Goal: Task Accomplishment & Management: Manage account settings

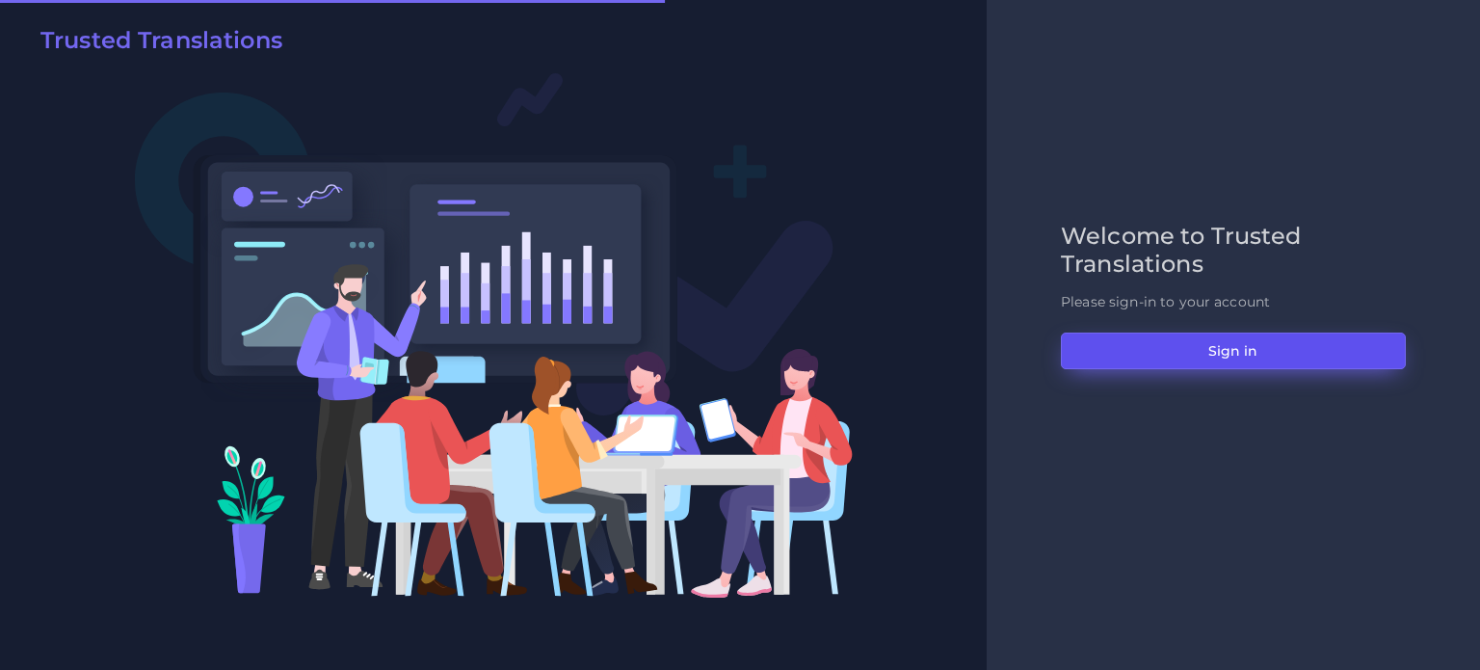
click at [1222, 352] on button "Sign in" at bounding box center [1233, 350] width 345 height 37
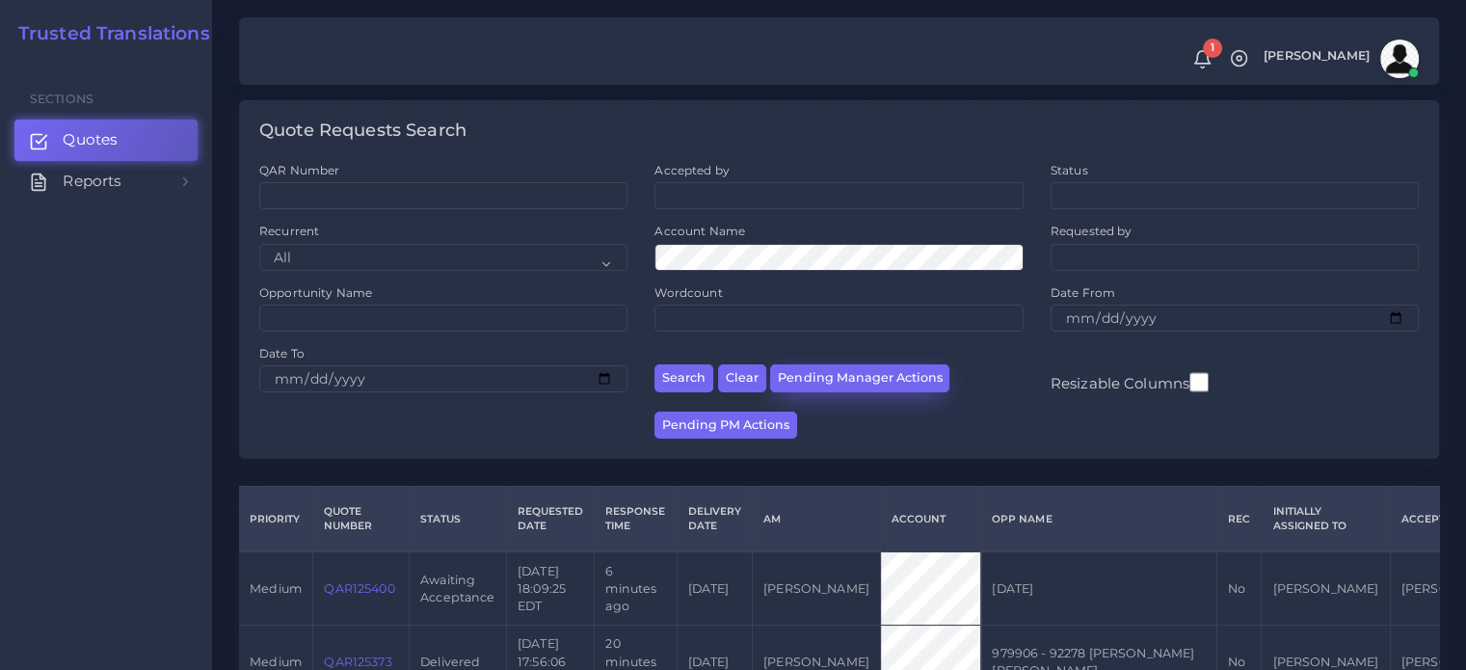
scroll to position [96, 0]
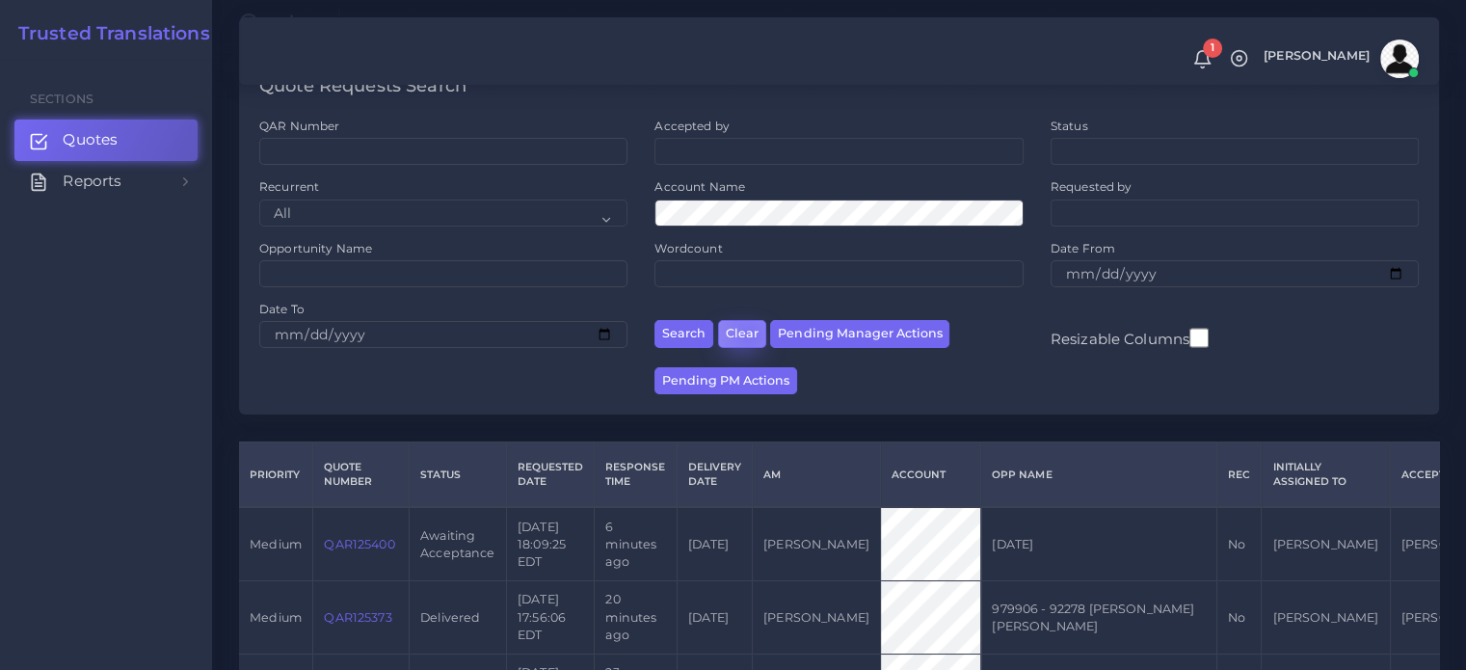
click at [747, 334] on button "Clear" at bounding box center [742, 334] width 48 height 28
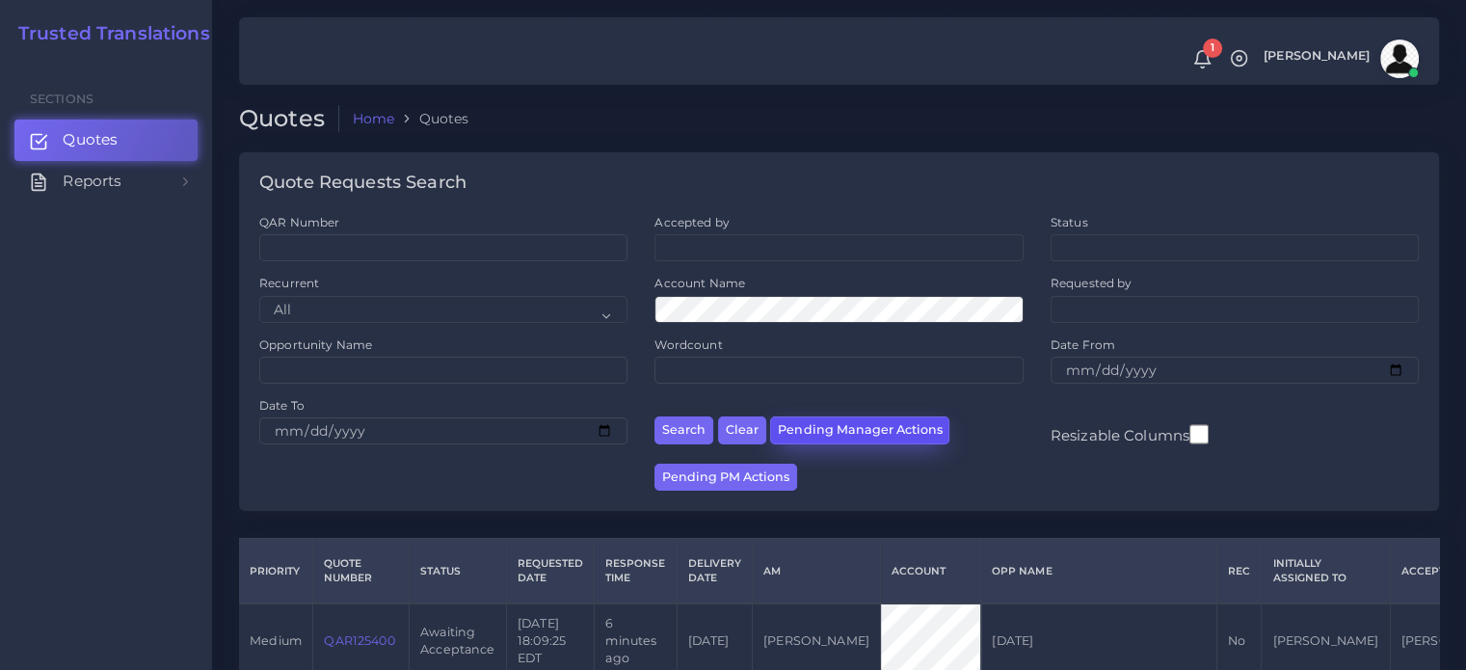
click at [872, 433] on button "Pending Manager Actions" at bounding box center [859, 430] width 179 height 28
select select "awaiting_manager_initial_review"
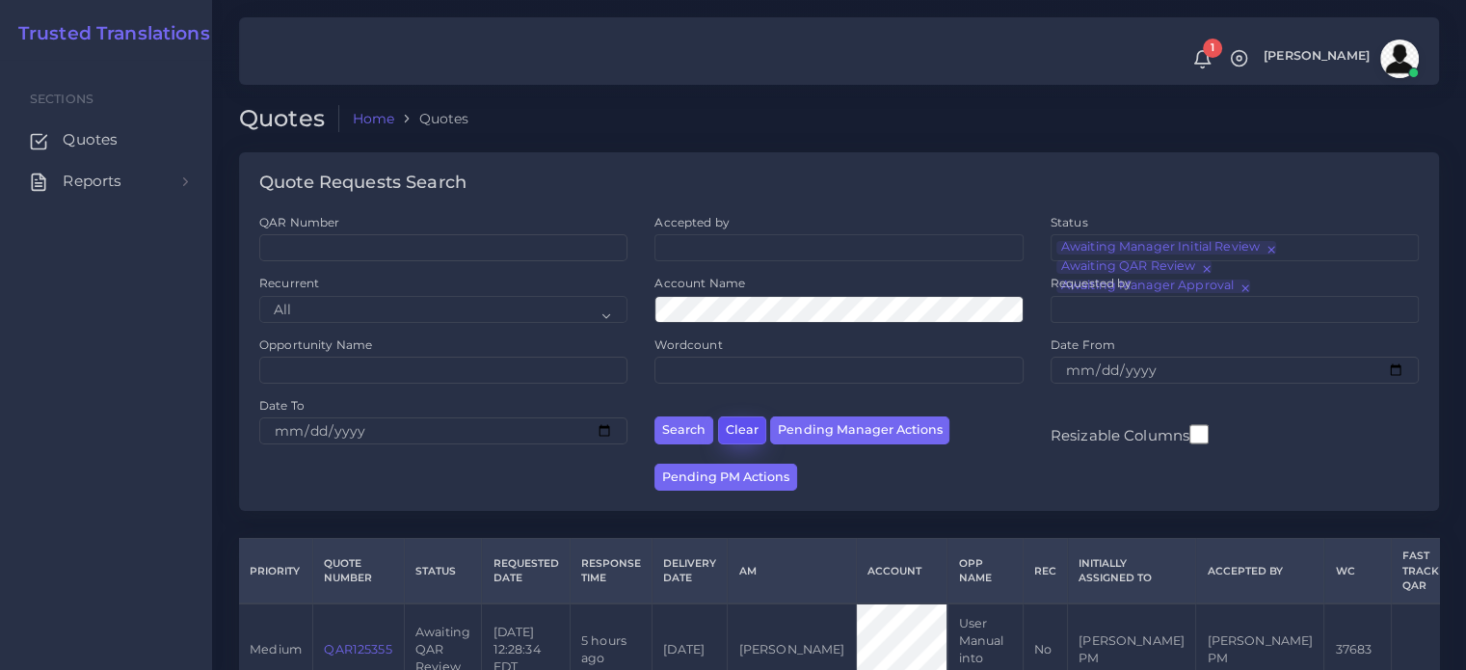
click at [731, 431] on button "Clear" at bounding box center [742, 430] width 48 height 28
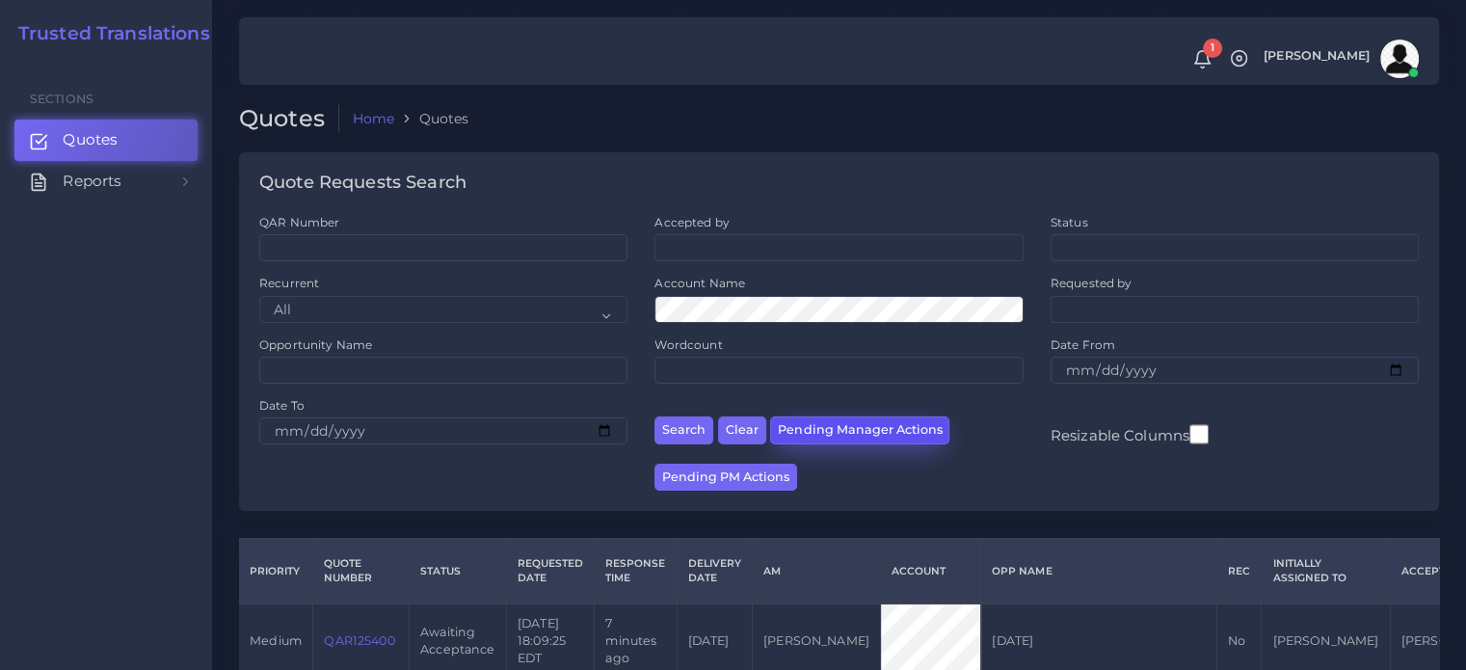
click at [875, 430] on button "Pending Manager Actions" at bounding box center [859, 430] width 179 height 28
select select "awaiting_manager_initial_review"
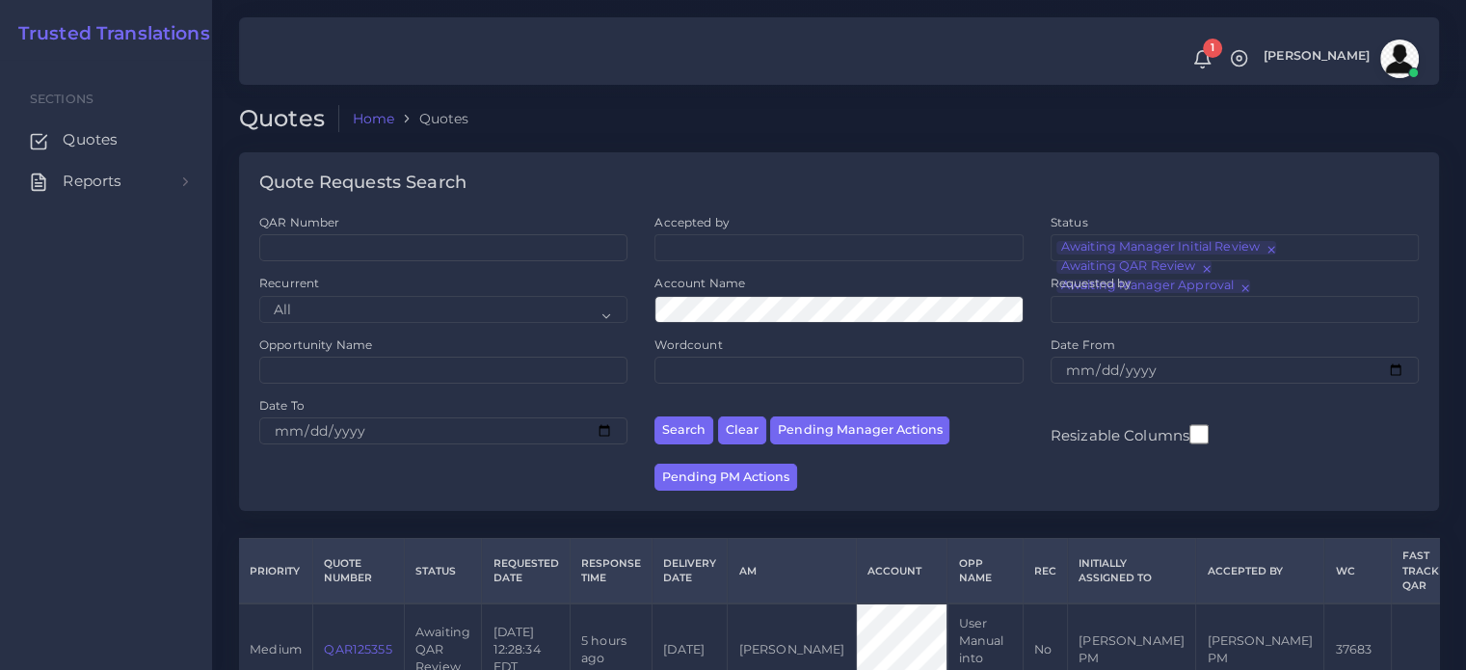
scroll to position [422, 0]
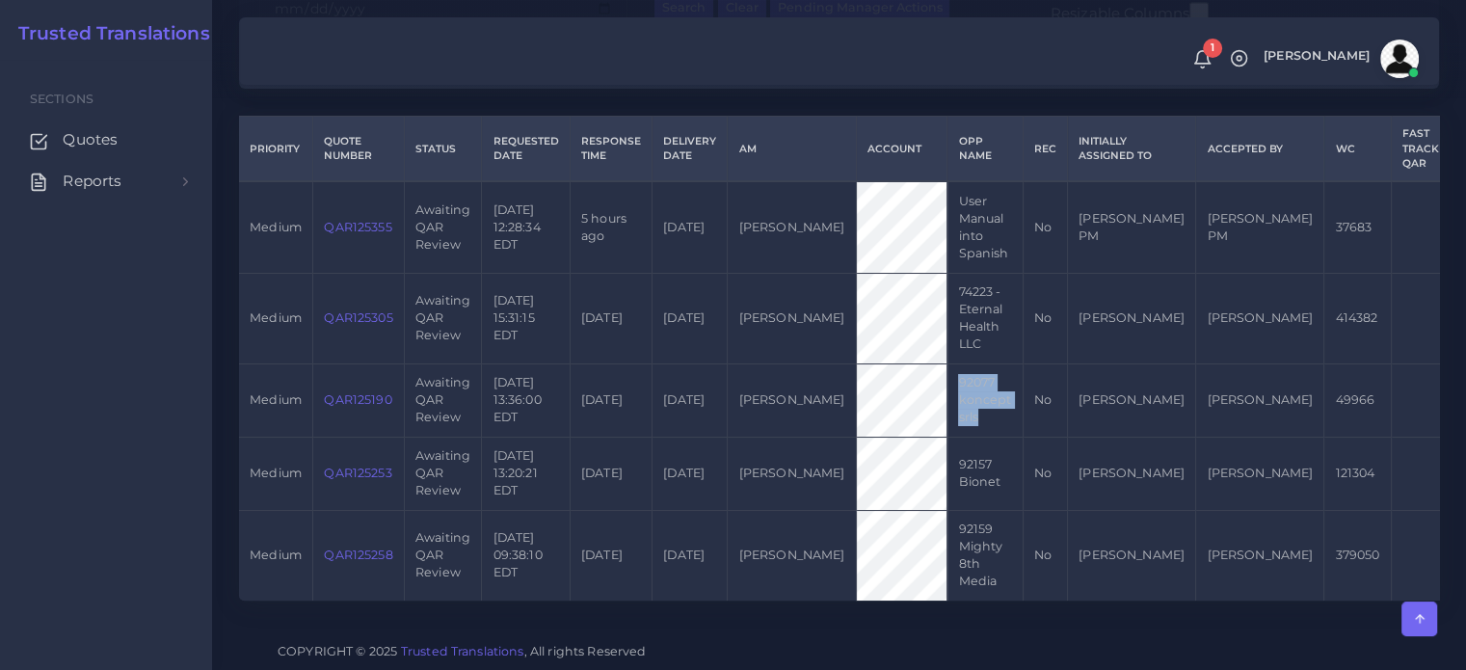
drag, startPoint x: 921, startPoint y: 385, endPoint x: 937, endPoint y: 429, distance: 46.0
click at [947, 429] on td "92077 koncept srls" at bounding box center [984, 399] width 75 height 73
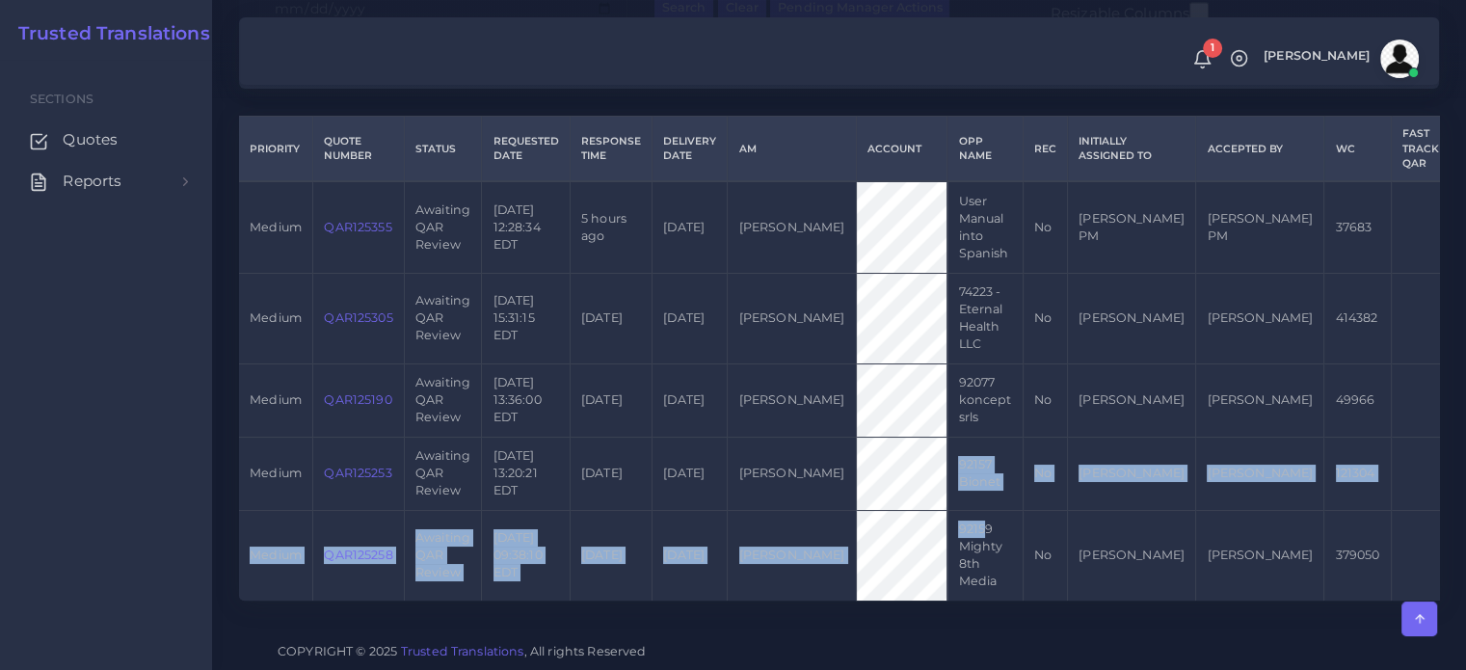
drag, startPoint x: 920, startPoint y: 456, endPoint x: 947, endPoint y: 512, distance: 62.1
click at [947, 512] on tbody "medium QAR125355 Awaiting QAR Review 2025-09-04 12:28:34 EDT 5 hours ago 2025-0…" at bounding box center [899, 390] width 1321 height 418
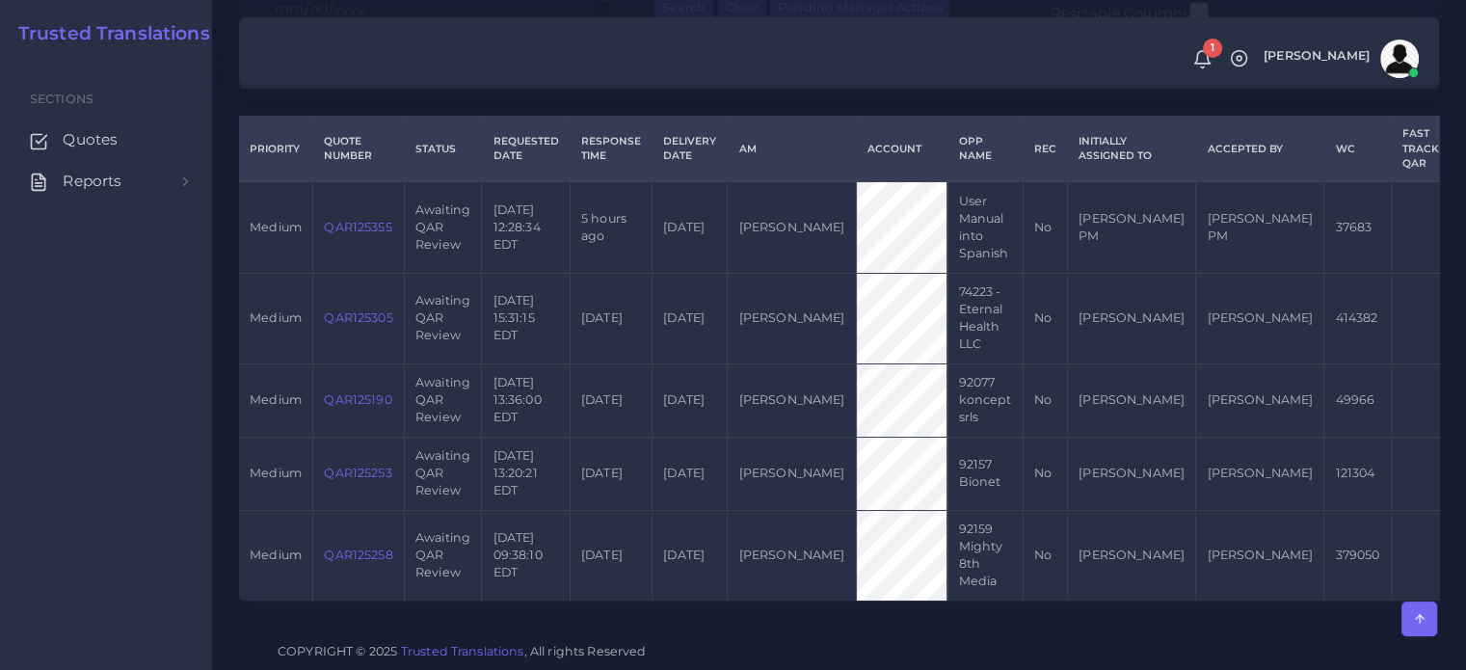
click at [949, 538] on td "92159 Mighty 8th Media" at bounding box center [984, 555] width 75 height 91
click at [909, 520] on tr "medium QAR125258 Awaiting QAR Review 2025-09-03 09:38:10 EDT 1 day ago 2025-09-…" at bounding box center [899, 555] width 1321 height 91
click at [954, 567] on td "92159 Mighty 8th Media" at bounding box center [984, 555] width 75 height 91
drag, startPoint x: 962, startPoint y: 573, endPoint x: 922, endPoint y: 519, distance: 66.9
click at [947, 519] on td "92159 Mighty 8th Media" at bounding box center [984, 555] width 75 height 91
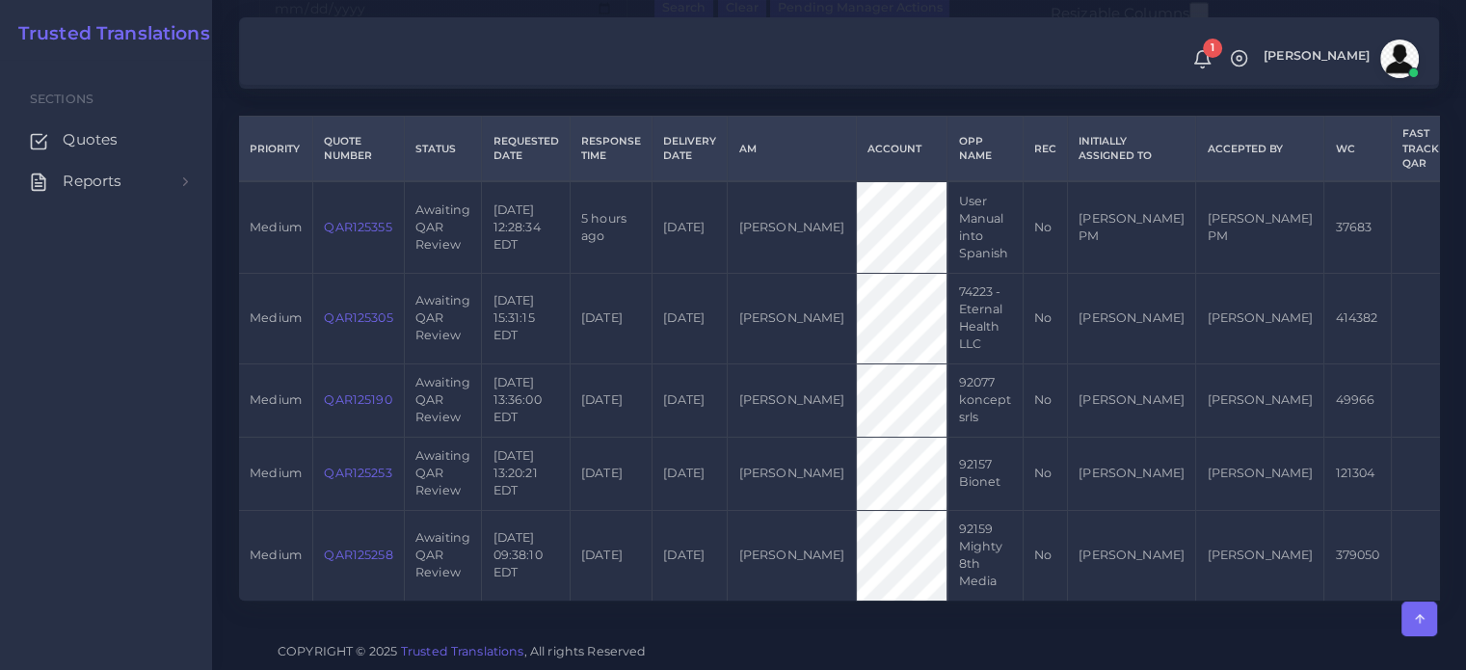
click at [947, 459] on td "92157 Bionet" at bounding box center [984, 473] width 75 height 73
drag, startPoint x: 917, startPoint y: 465, endPoint x: 968, endPoint y: 483, distance: 54.3
click at [968, 483] on td "92157 Bionet" at bounding box center [984, 473] width 75 height 73
drag, startPoint x: 918, startPoint y: 381, endPoint x: 952, endPoint y: 420, distance: 52.0
click at [951, 423] on td "92077 koncept srls" at bounding box center [984, 399] width 75 height 73
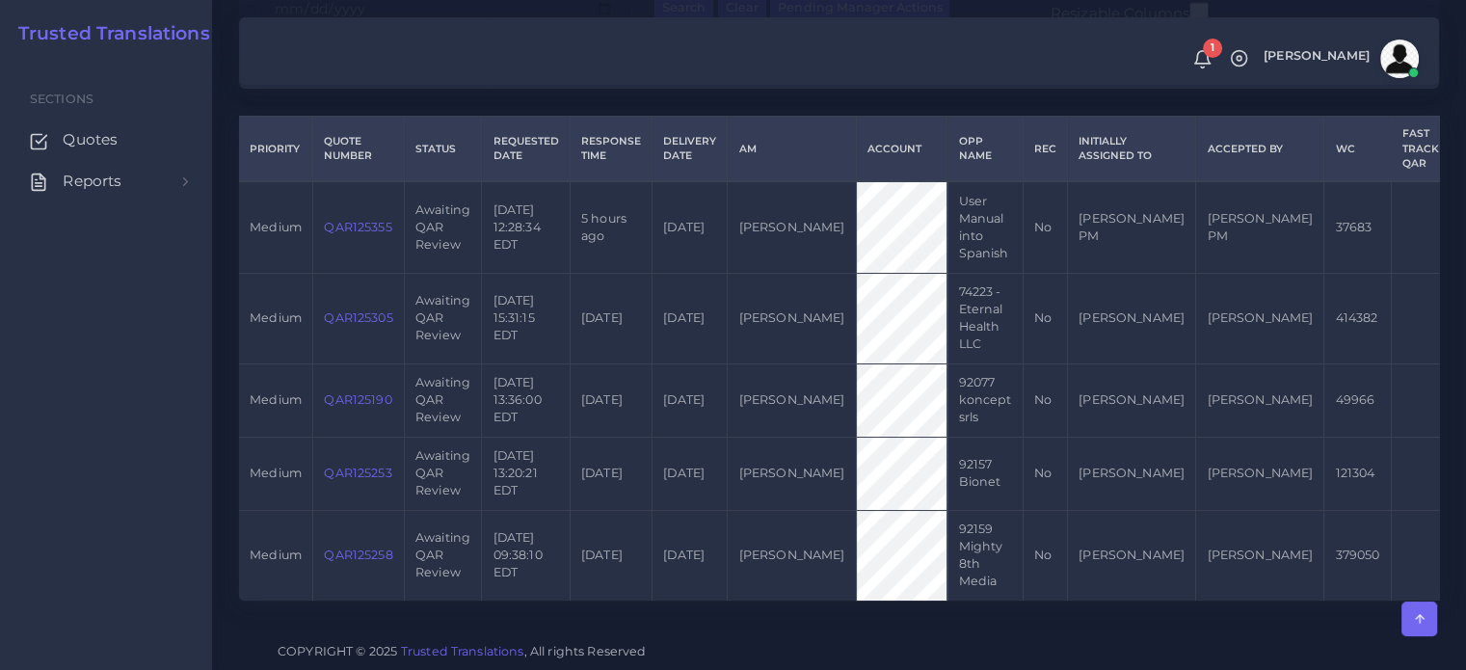
click at [971, 96] on div at bounding box center [733, 49] width 1466 height 98
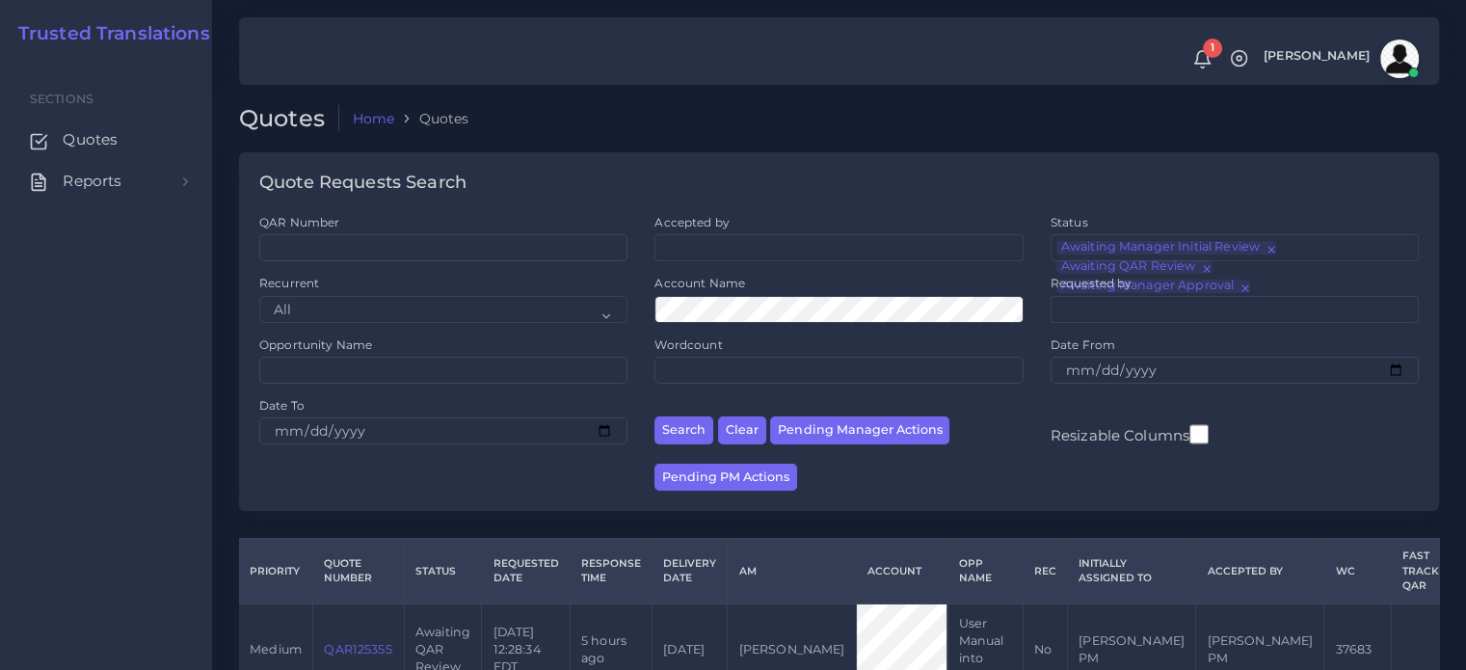
click at [980, 73] on div "1 Notifications 1 New Driver Update: Extra Quality renamed to Quality Changed" at bounding box center [839, 50] width 1200 height 67
